Goal: Information Seeking & Learning: Learn about a topic

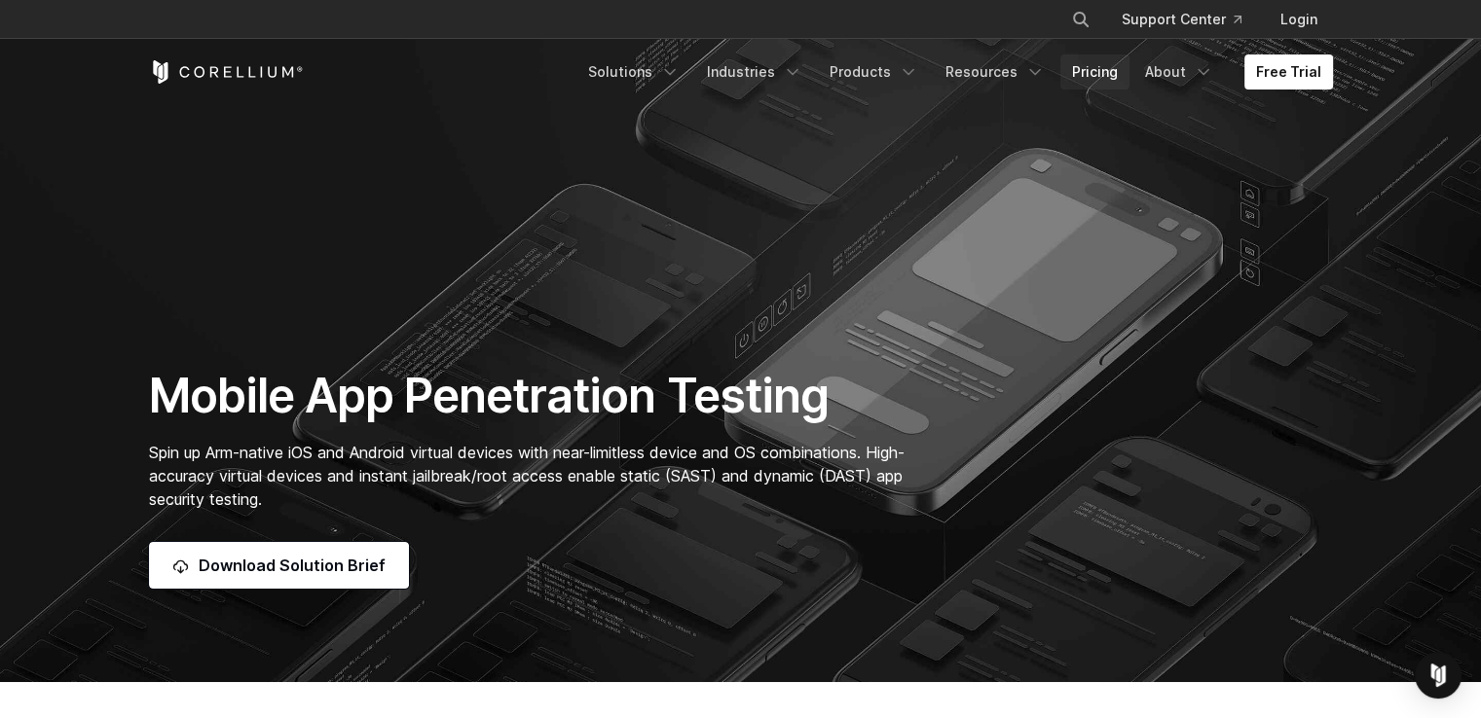
click at [1118, 70] on link "Pricing" at bounding box center [1094, 72] width 69 height 35
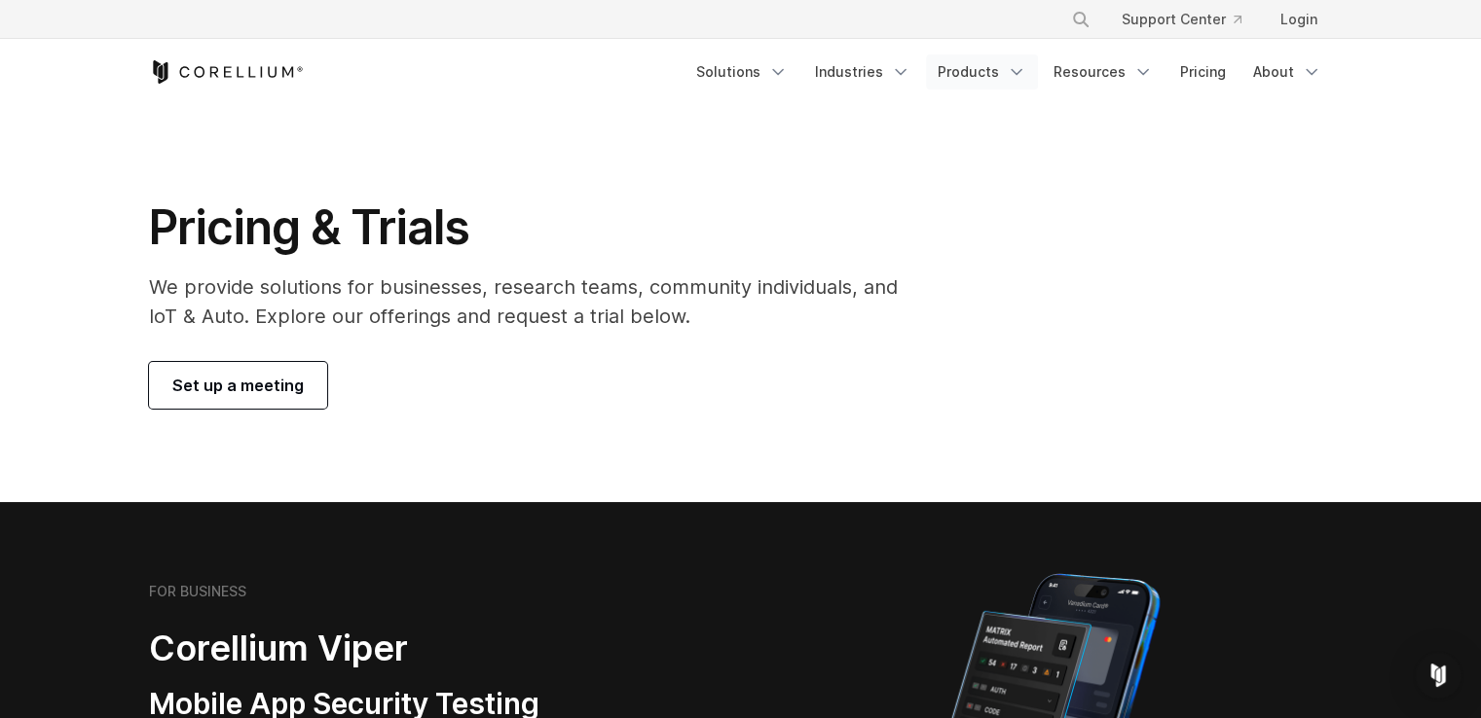
click at [1013, 77] on icon "Navigation Menu" at bounding box center [1016, 71] width 19 height 19
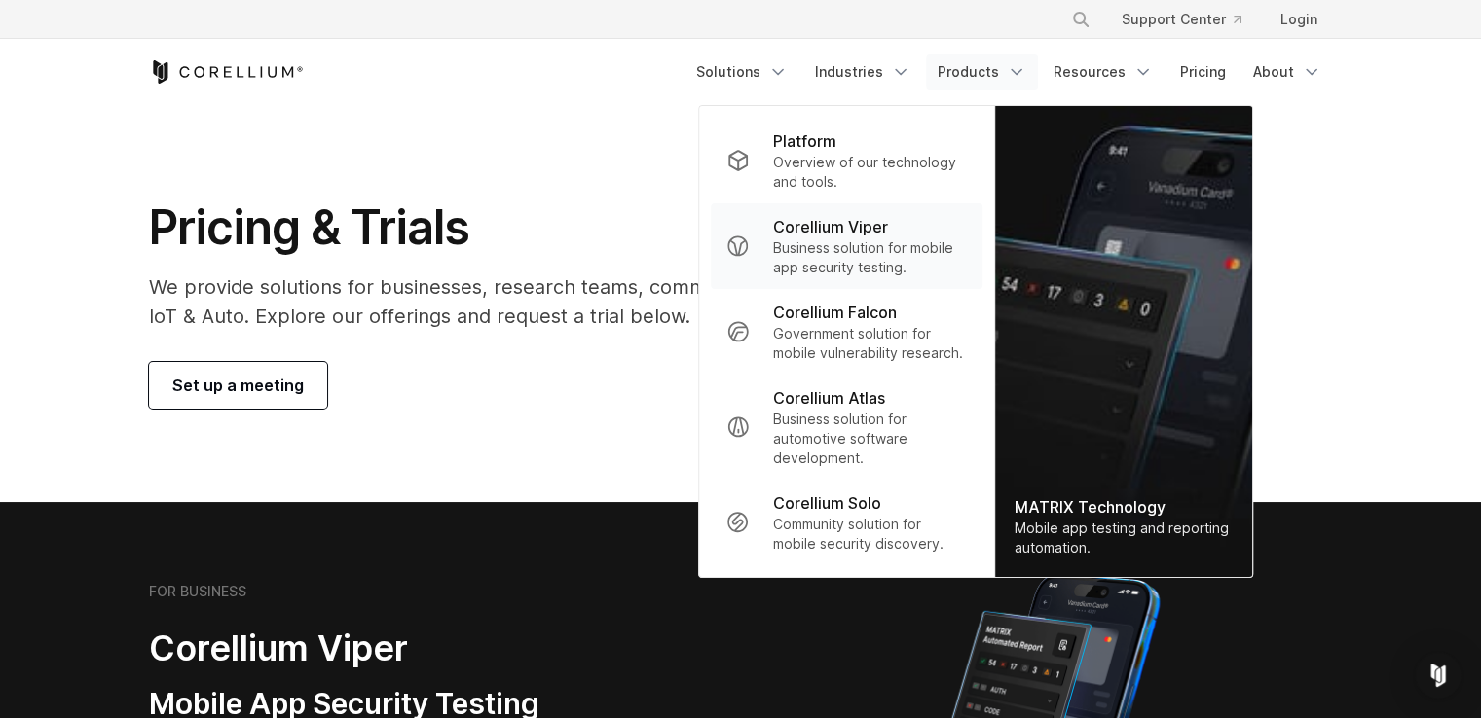
click at [874, 227] on p "Corellium Viper" at bounding box center [830, 226] width 115 height 23
